Goal: Task Accomplishment & Management: Complete application form

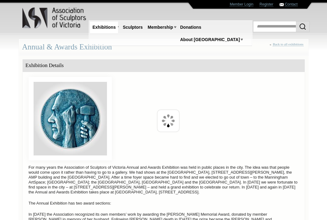
scroll to position [283, 0]
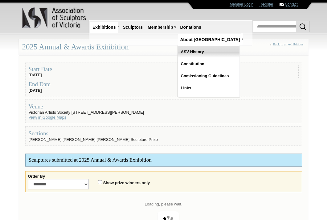
click at [220, 46] on link "ASV History" at bounding box center [209, 51] width 62 height 11
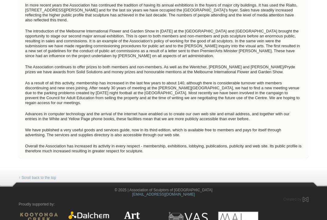
scroll to position [524, 0]
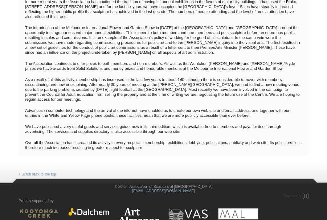
click at [89, 208] on img at bounding box center [88, 212] width 41 height 8
click at [188, 208] on img at bounding box center [188, 215] width 41 height 15
click at [234, 208] on img at bounding box center [238, 222] width 41 height 28
click at [39, 208] on img at bounding box center [39, 213] width 41 height 11
click at [95, 26] on p "The introduction of the Melbourne International Flower and Garden Show in 1996 …" at bounding box center [163, 40] width 283 height 33
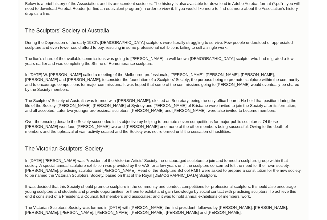
scroll to position [0, 0]
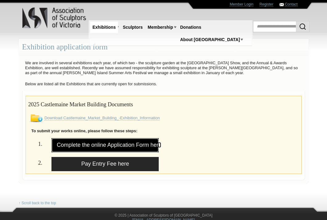
click at [95, 143] on link "Complete the online Application Form here" at bounding box center [105, 145] width 107 height 14
click at [107, 145] on link "Complete the online Application Form here" at bounding box center [105, 145] width 107 height 14
